Goal: Task Accomplishment & Management: Use online tool/utility

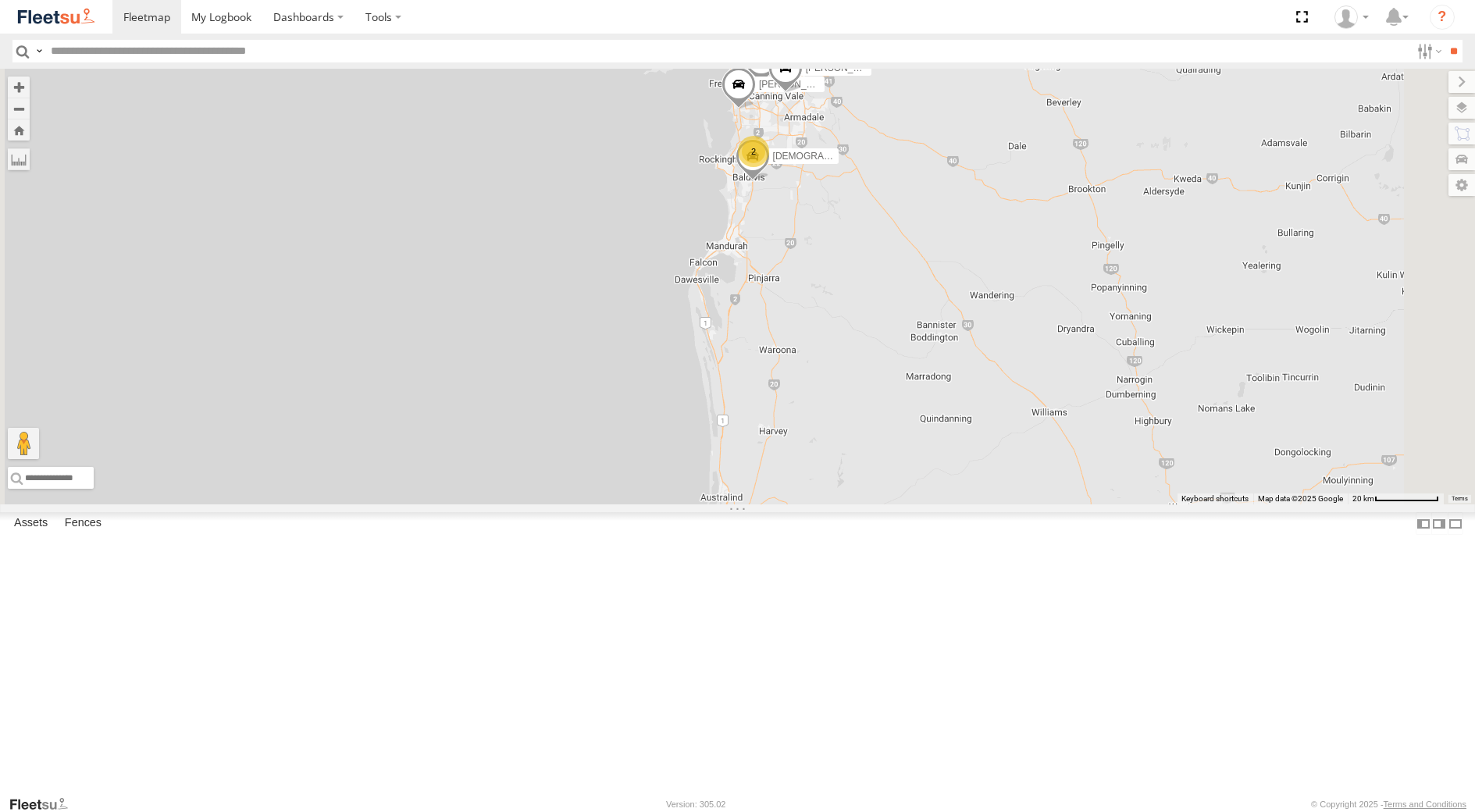
click at [0, 0] on div "[PERSON_NAME] [PERSON_NAME] - 1IBW816 - 0435 085 996" at bounding box center [0, 0] width 0 height 0
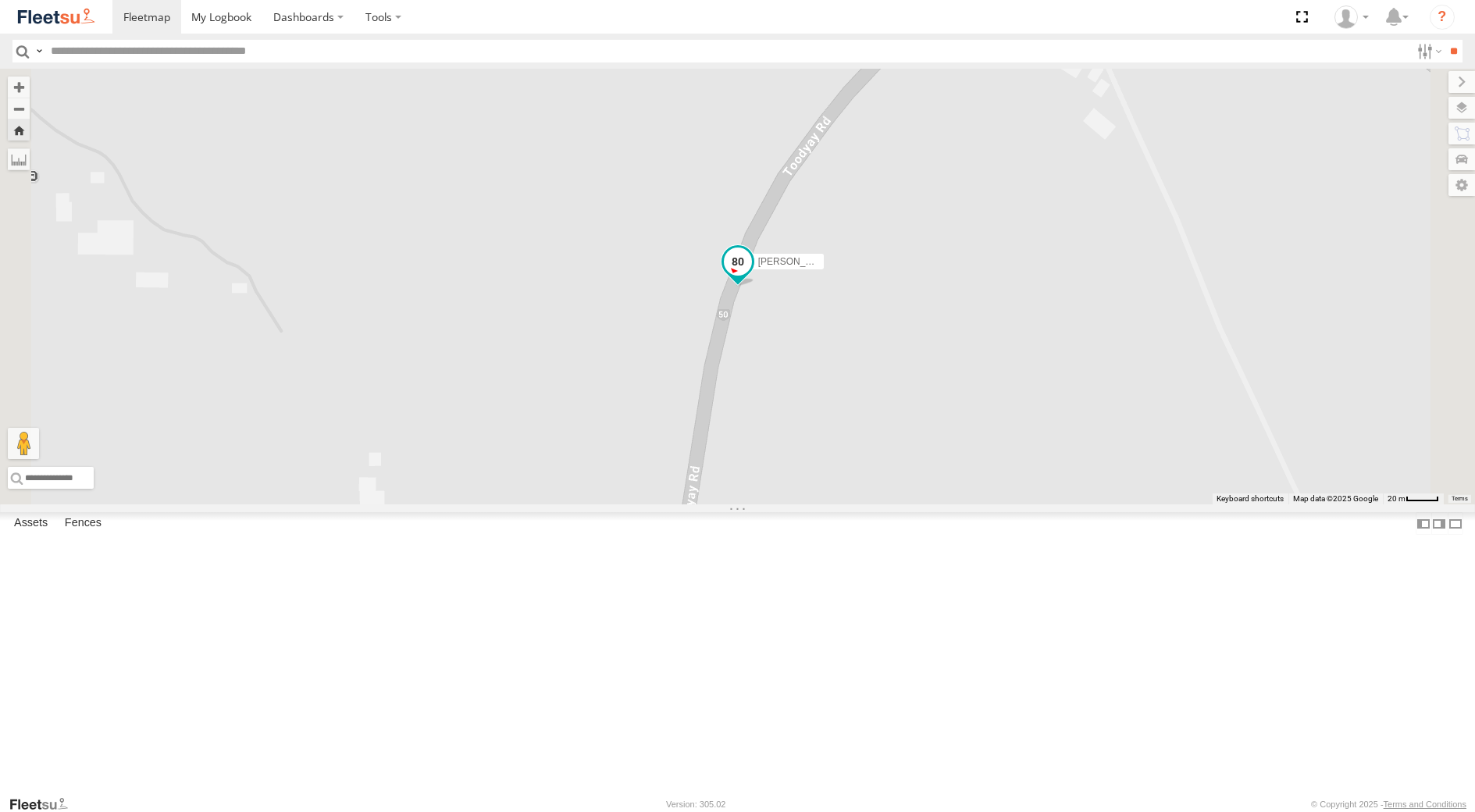
click at [751, 276] on span at bounding box center [737, 261] width 28 height 28
click at [1055, 413] on div "[PERSON_NAME] [PERSON_NAME] - 1IBW816 - 0435 085 996 [PERSON_NAME] [PERSON_NAME…" at bounding box center [738, 287] width 1475 height 436
click at [0, 0] on div "[PERSON_NAME] [PERSON_NAME] - 1IBW816 - 0435 085 996" at bounding box center [0, 0] width 0 height 0
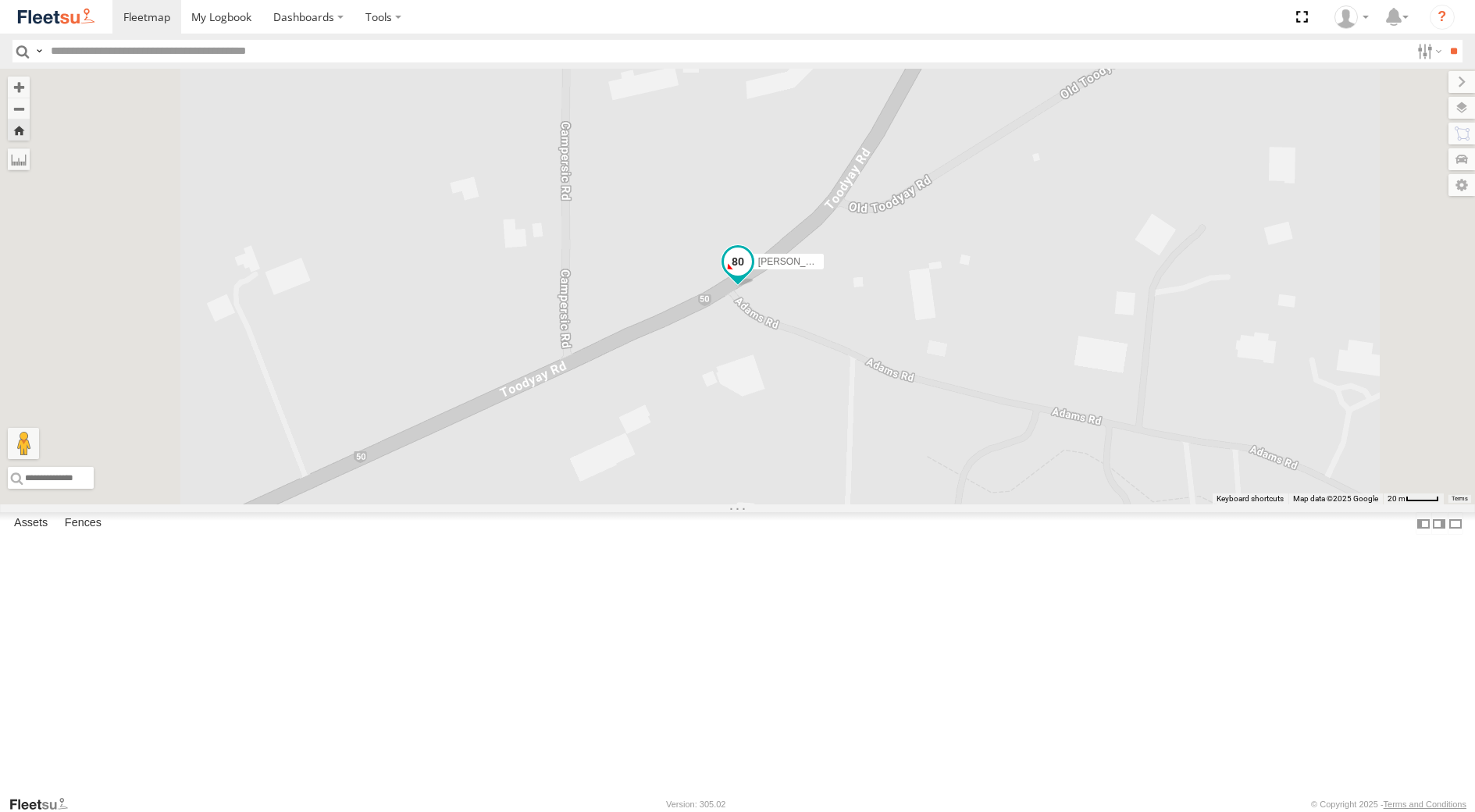
click at [751, 276] on span at bounding box center [737, 261] width 28 height 28
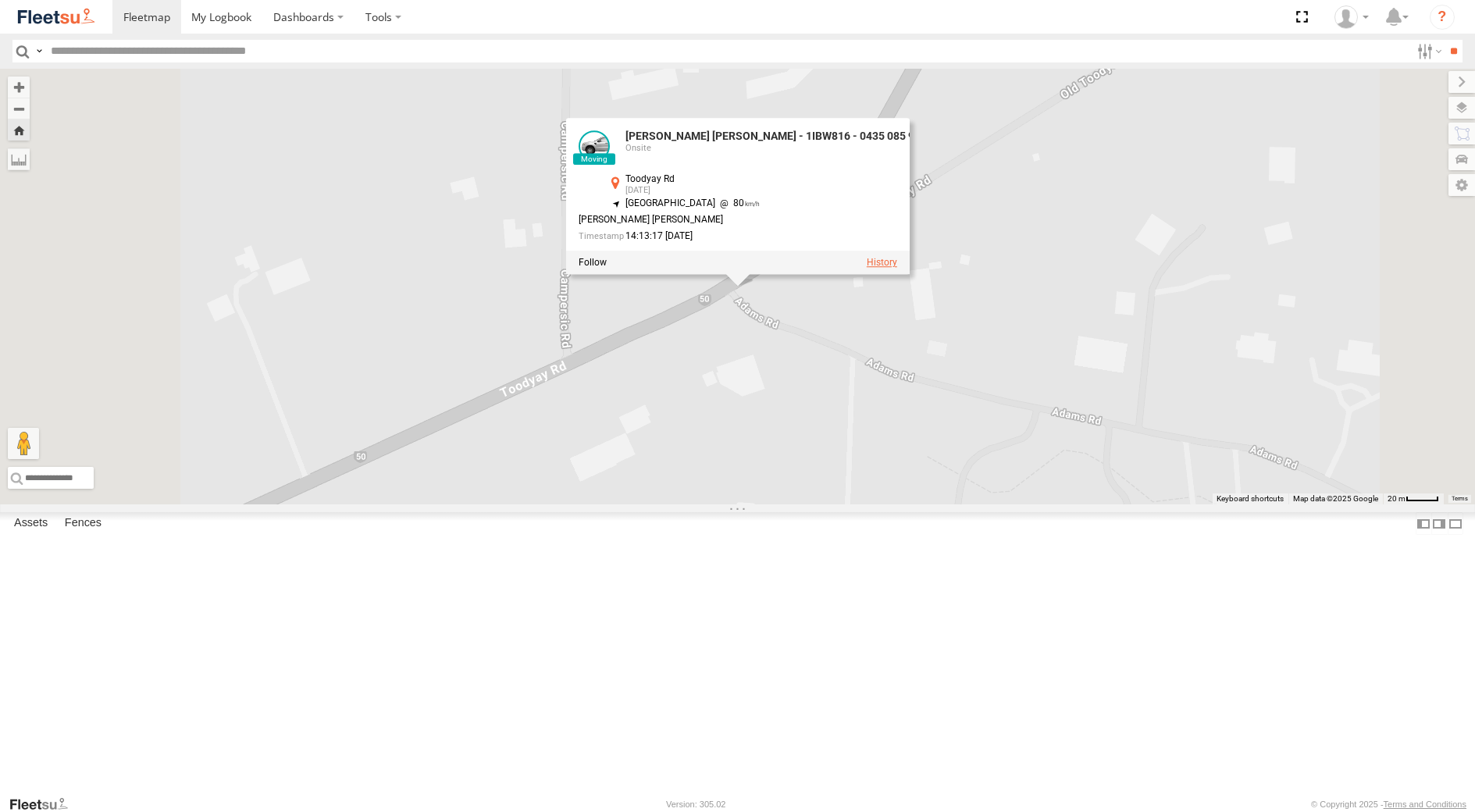
click at [897, 268] on label at bounding box center [881, 263] width 30 height 11
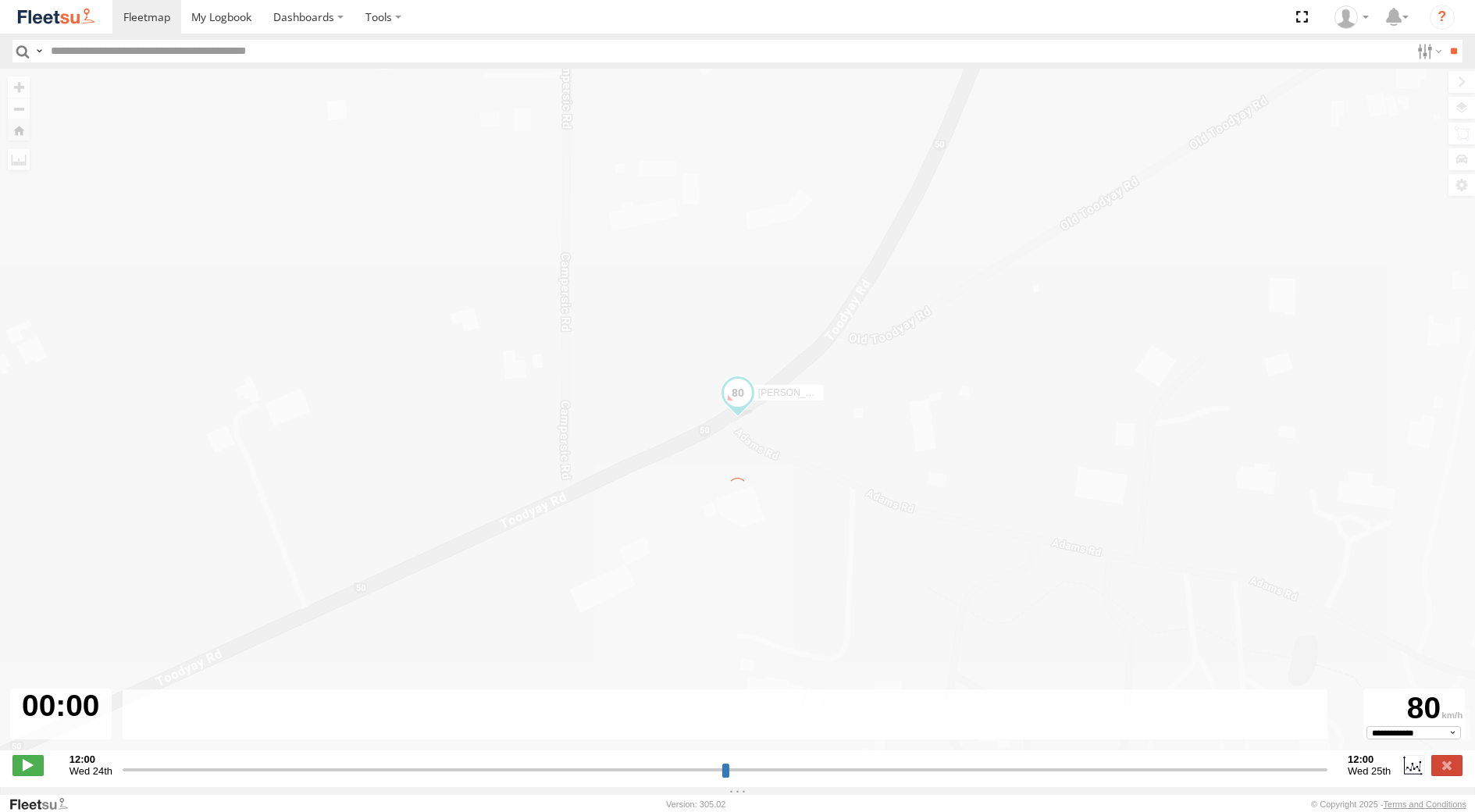
type input "**********"
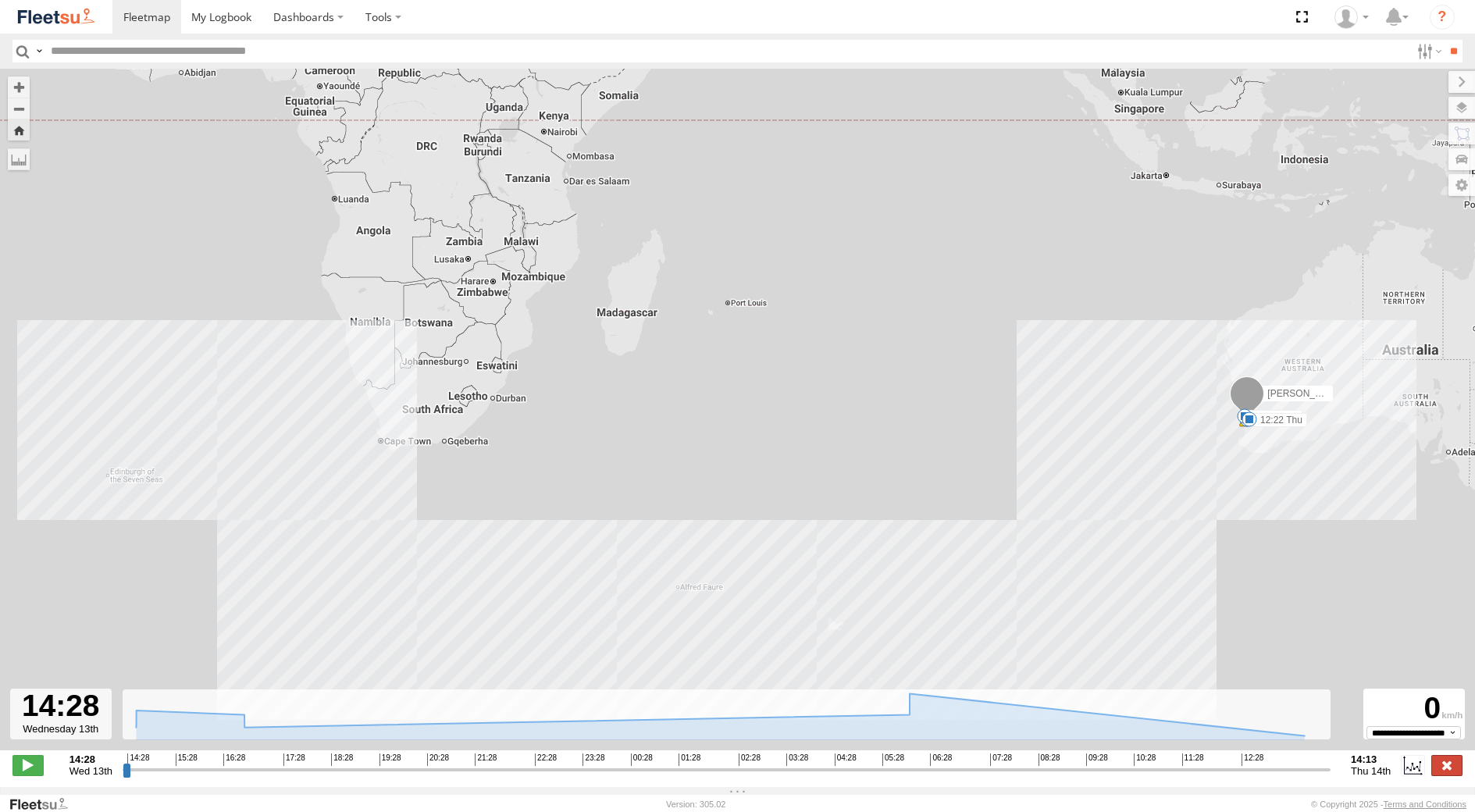
click at [1444, 770] on label at bounding box center [1447, 765] width 31 height 20
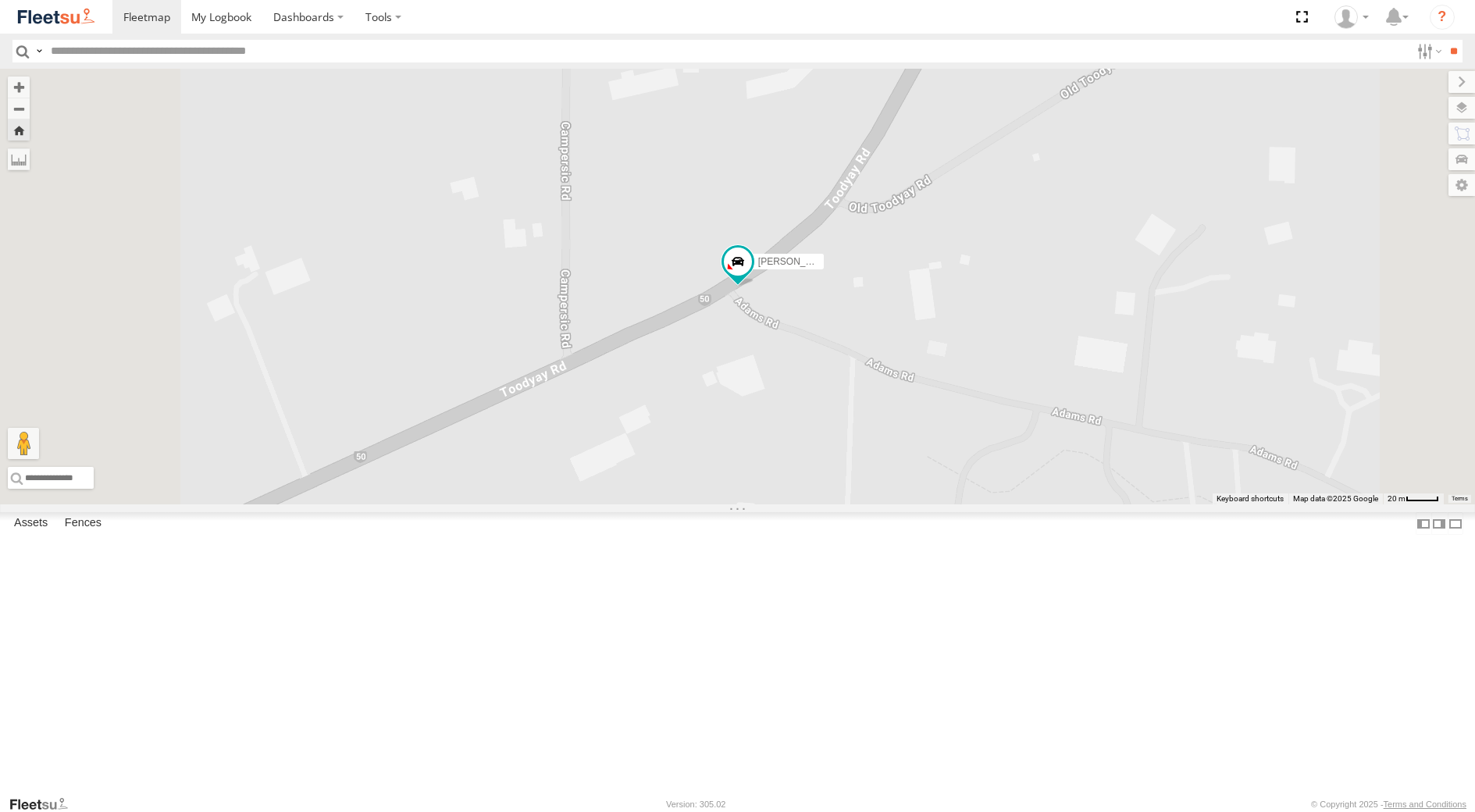
click at [0, 0] on div "[PERSON_NAME] - 1IJS864" at bounding box center [0, 0] width 0 height 0
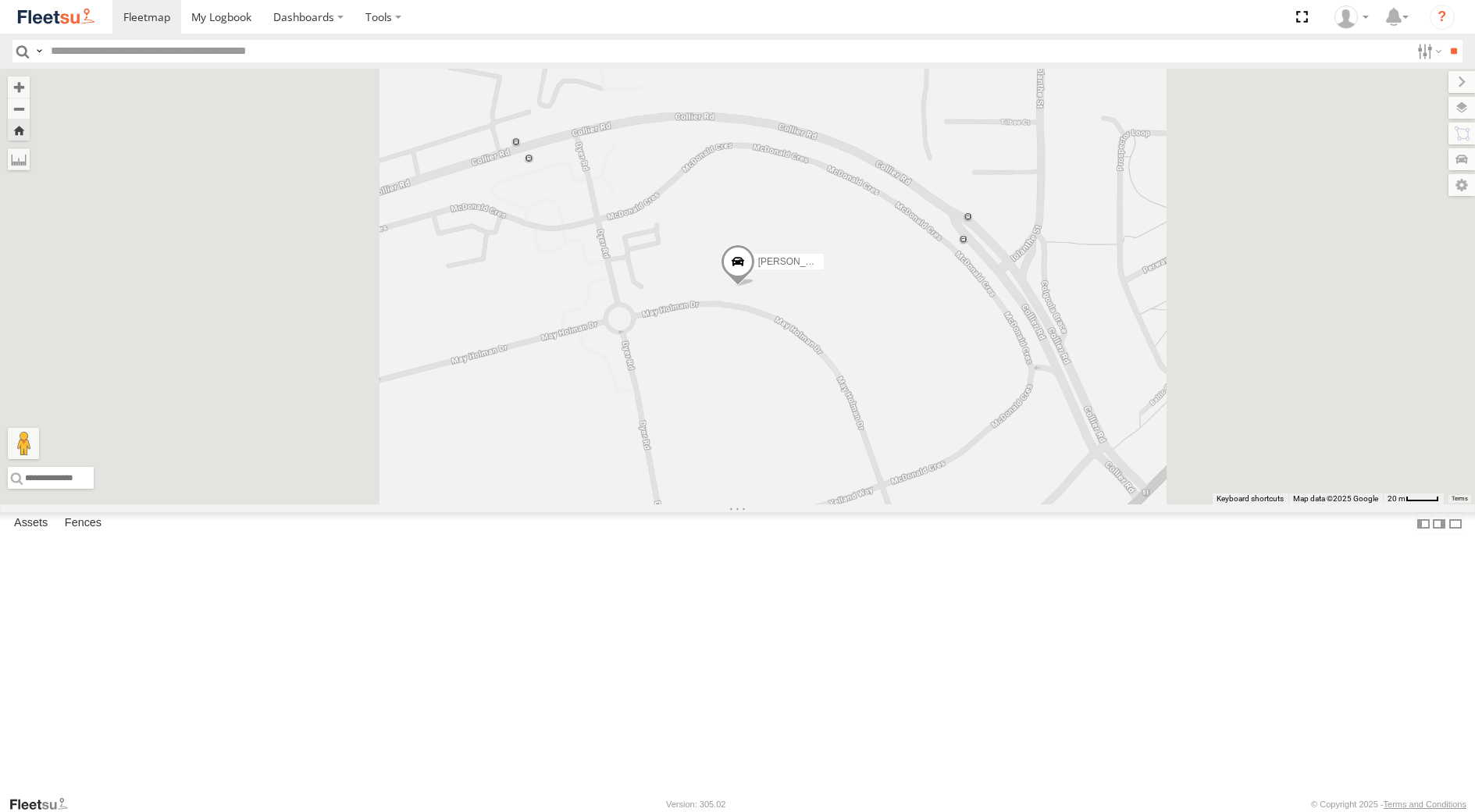
click at [0, 0] on div "[PERSON_NAME] - 1HVJ177" at bounding box center [0, 0] width 0 height 0
